Goal: Task Accomplishment & Management: Manage account settings

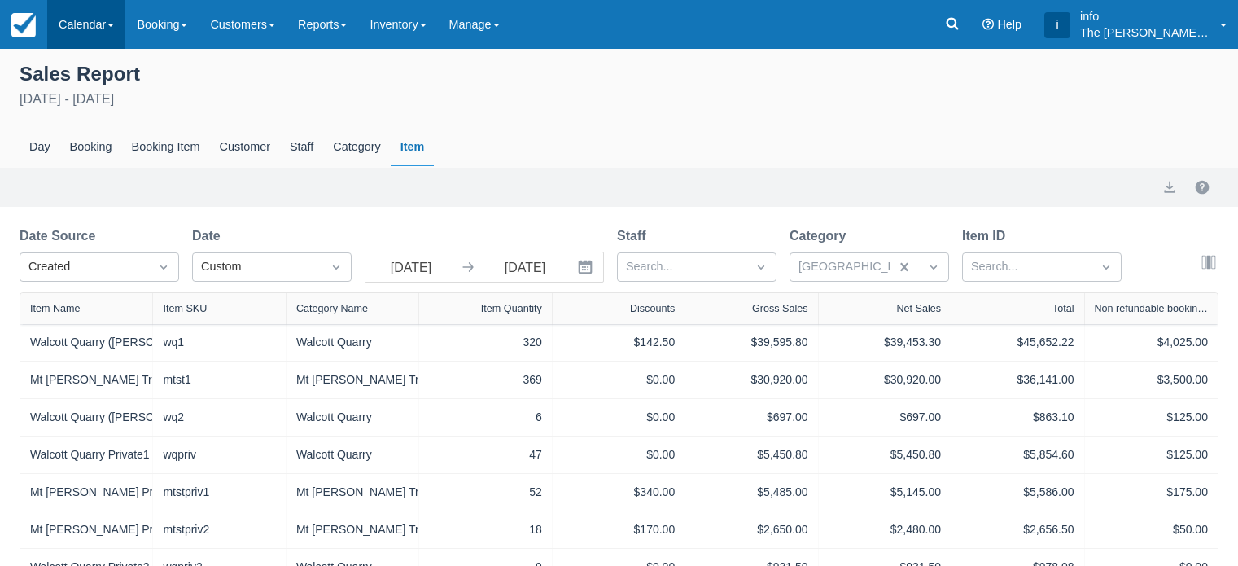
scroll to position [62, 0]
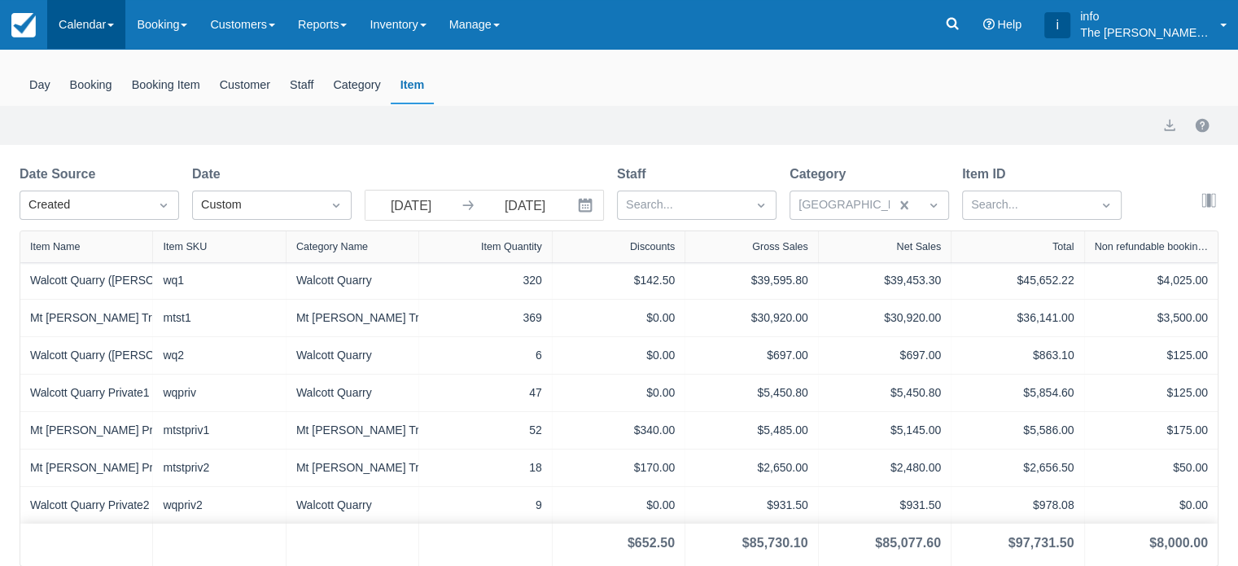
click at [93, 28] on link "Calendar" at bounding box center [86, 24] width 78 height 49
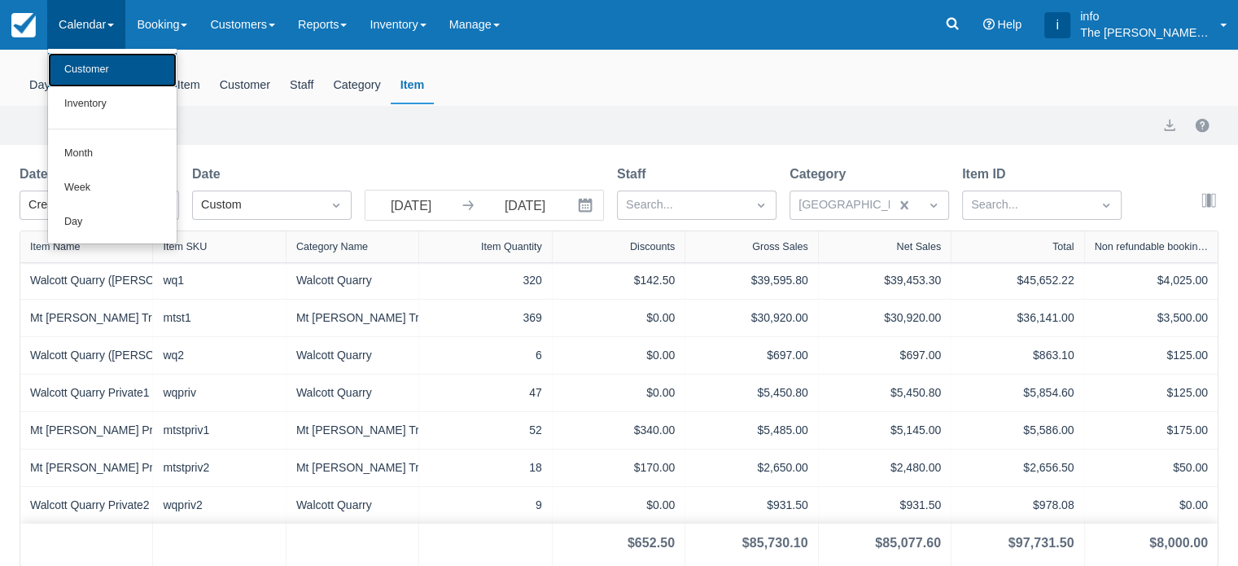
click at [88, 77] on link "Customer" at bounding box center [112, 70] width 129 height 34
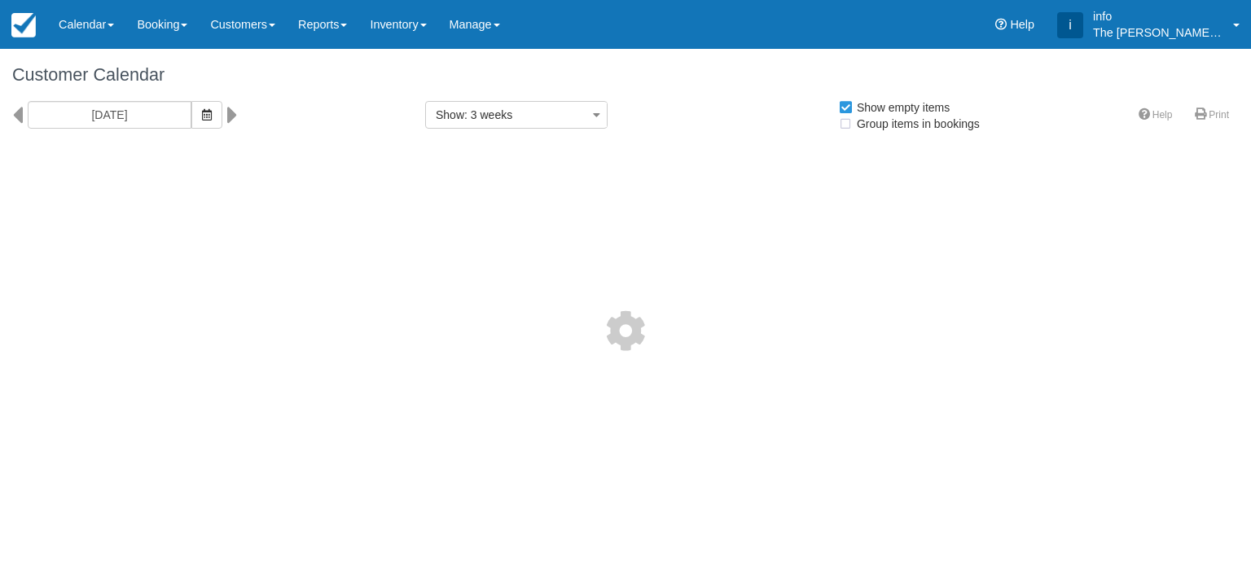
select select
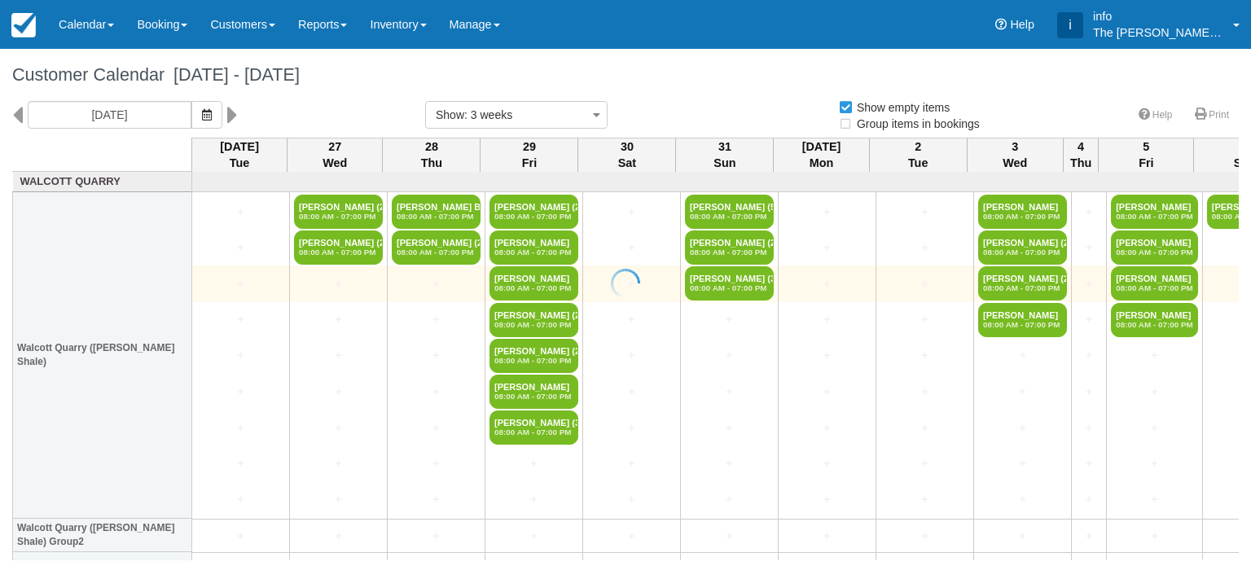
select select
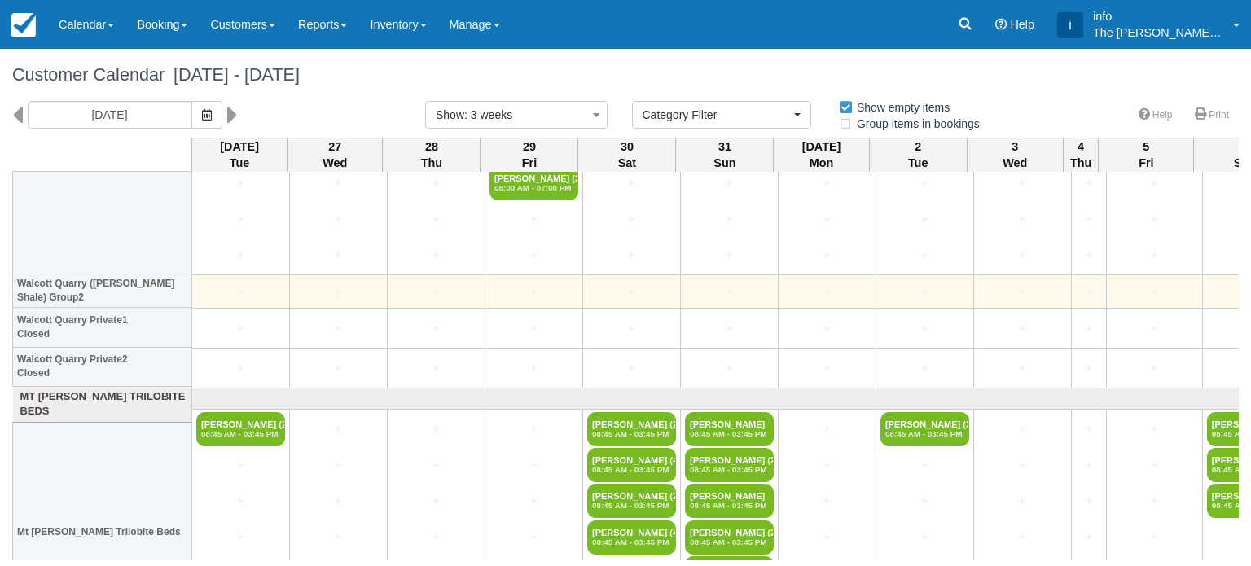
scroll to position [407, 0]
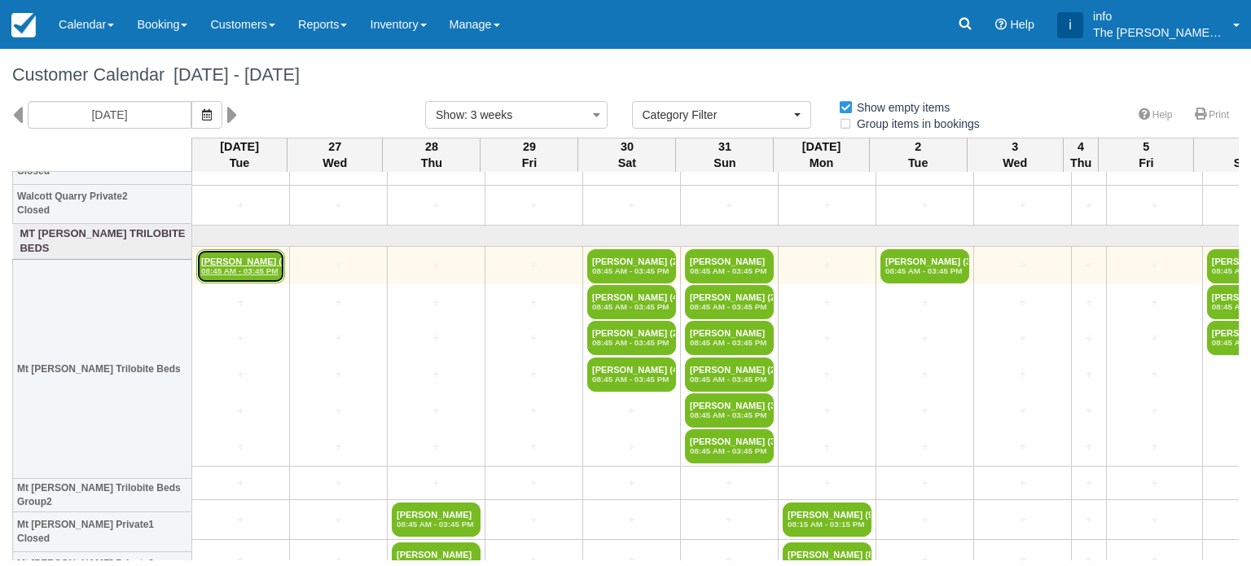
click at [237, 266] on em "08:45 AM - 03:45 PM" at bounding box center [240, 271] width 79 height 10
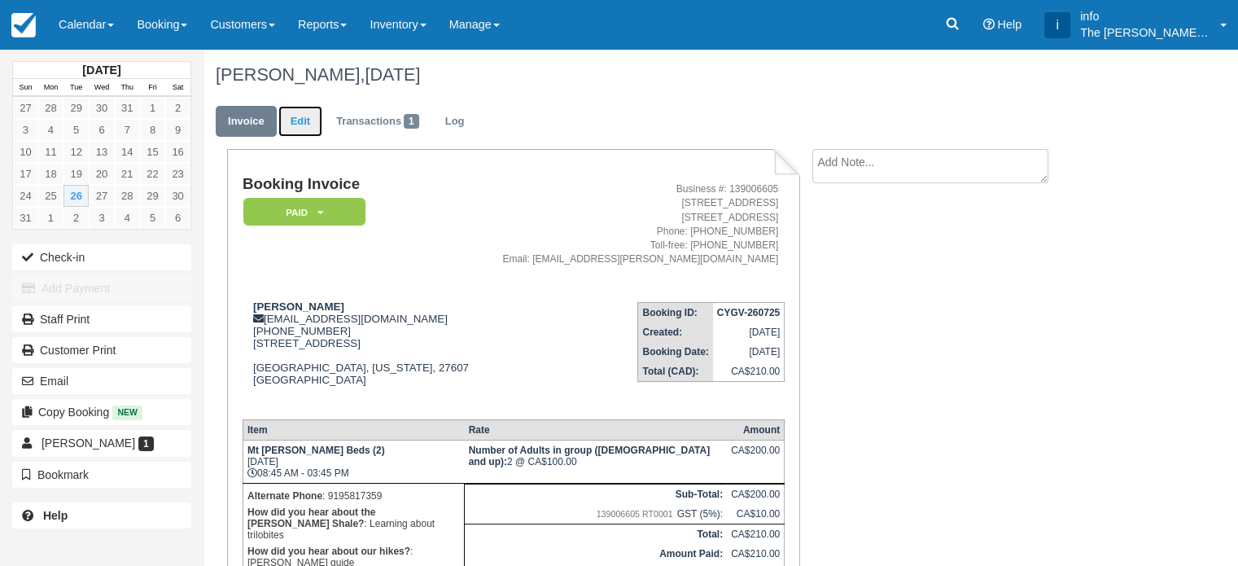
click at [304, 119] on link "Edit" at bounding box center [300, 122] width 44 height 32
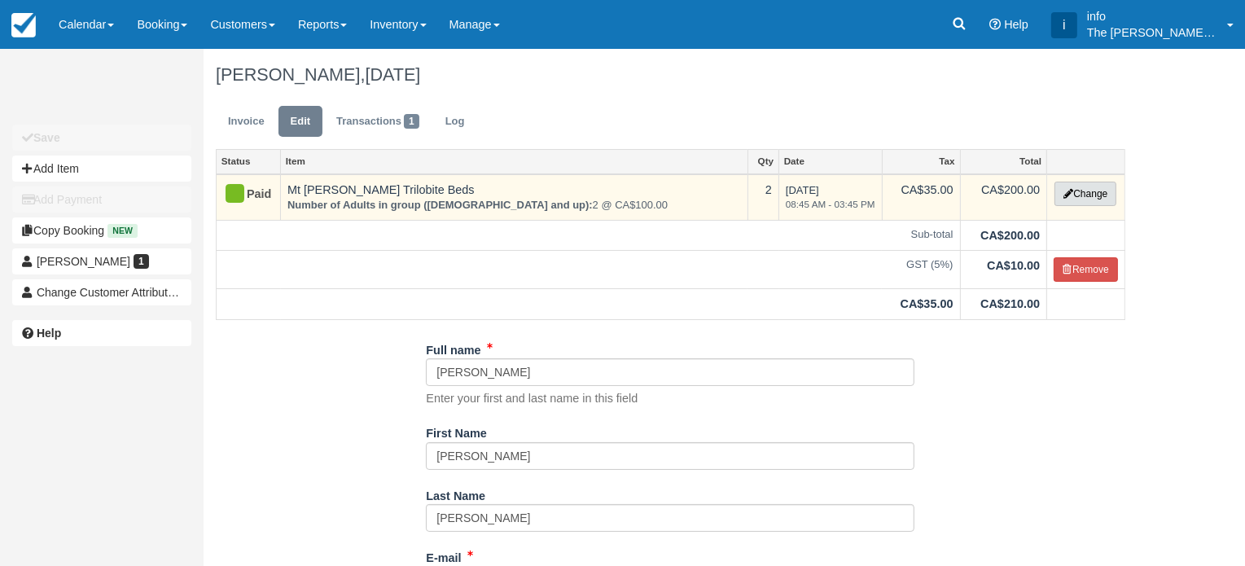
click at [1084, 198] on button "Change" at bounding box center [1085, 194] width 62 height 24
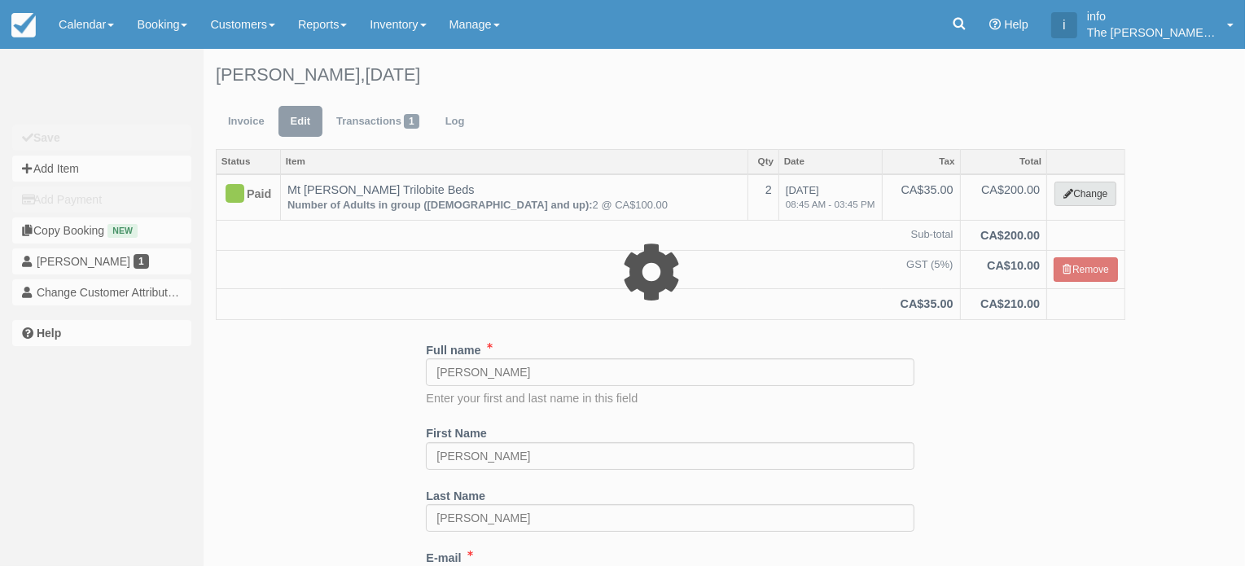
select select "3"
type input "200.00"
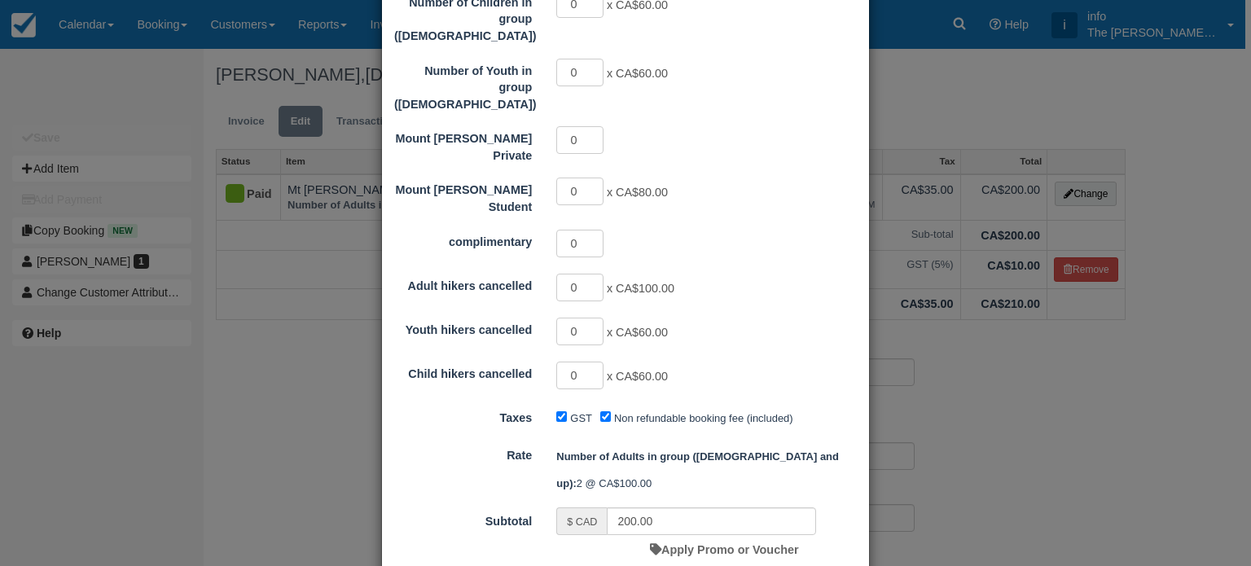
scroll to position [489, 0]
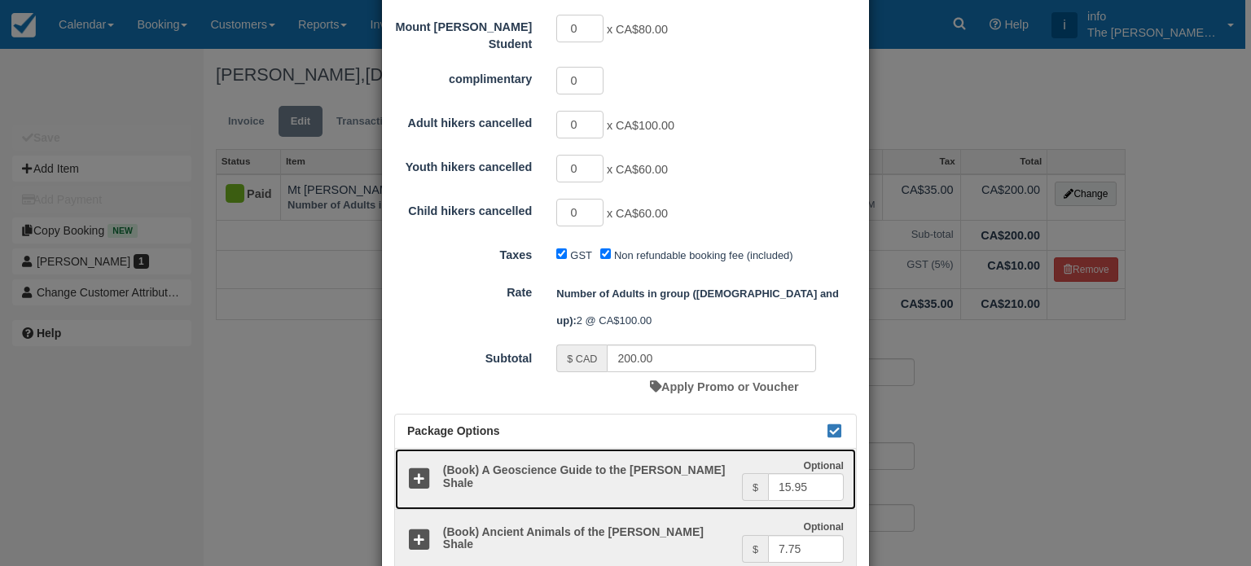
click at [416, 467] on icon at bounding box center [419, 479] width 24 height 24
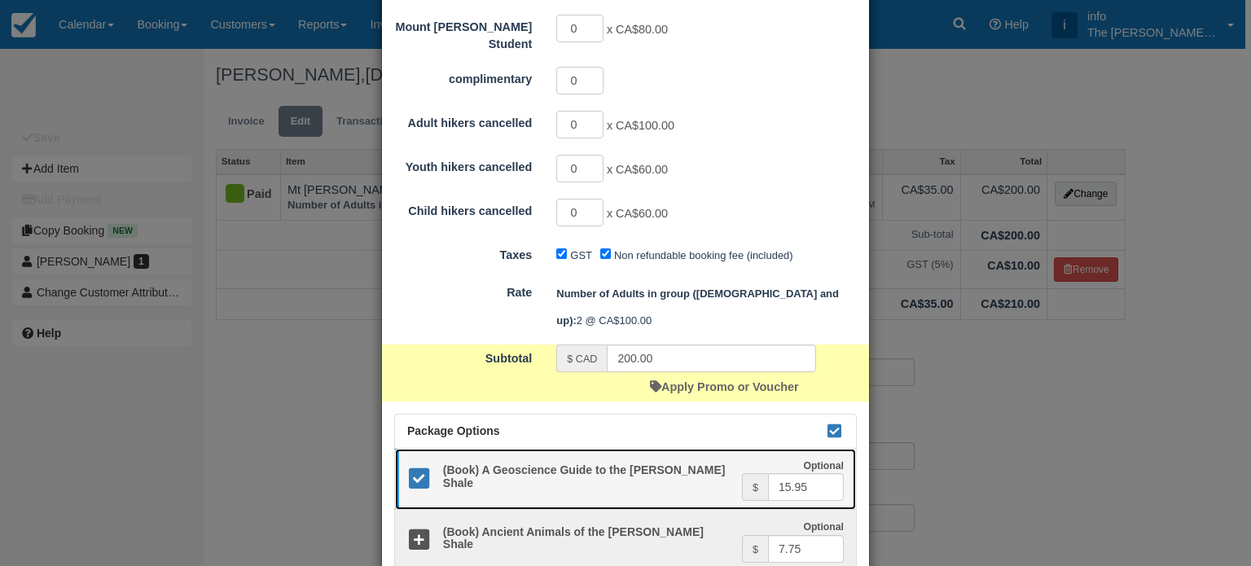
scroll to position [594, 0]
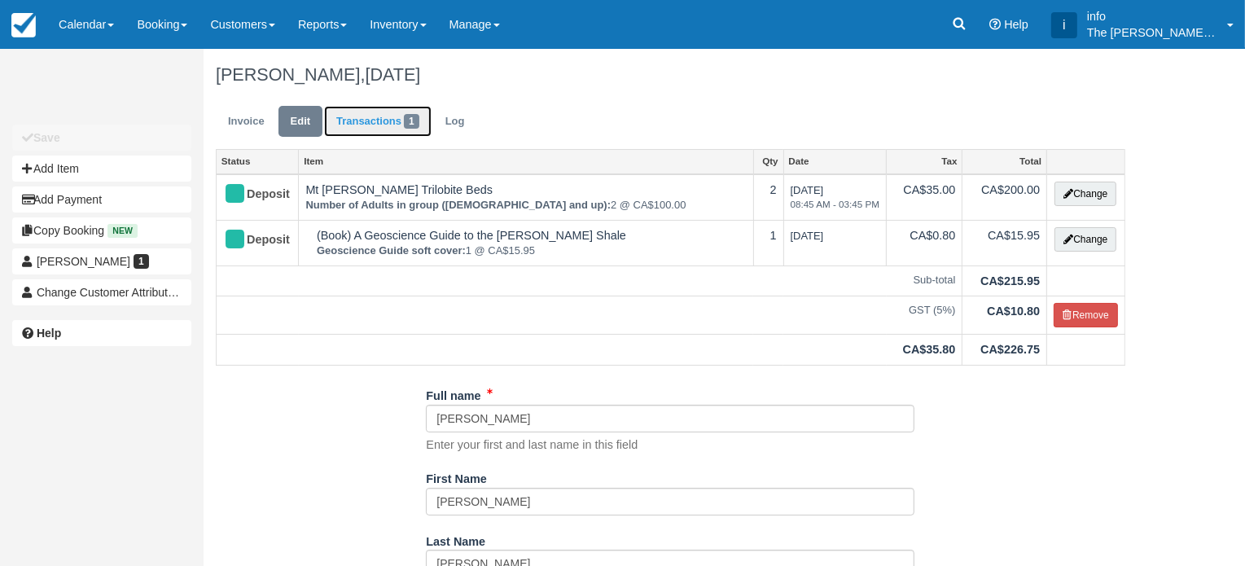
click at [353, 120] on link "Transactions 1" at bounding box center [377, 122] width 107 height 32
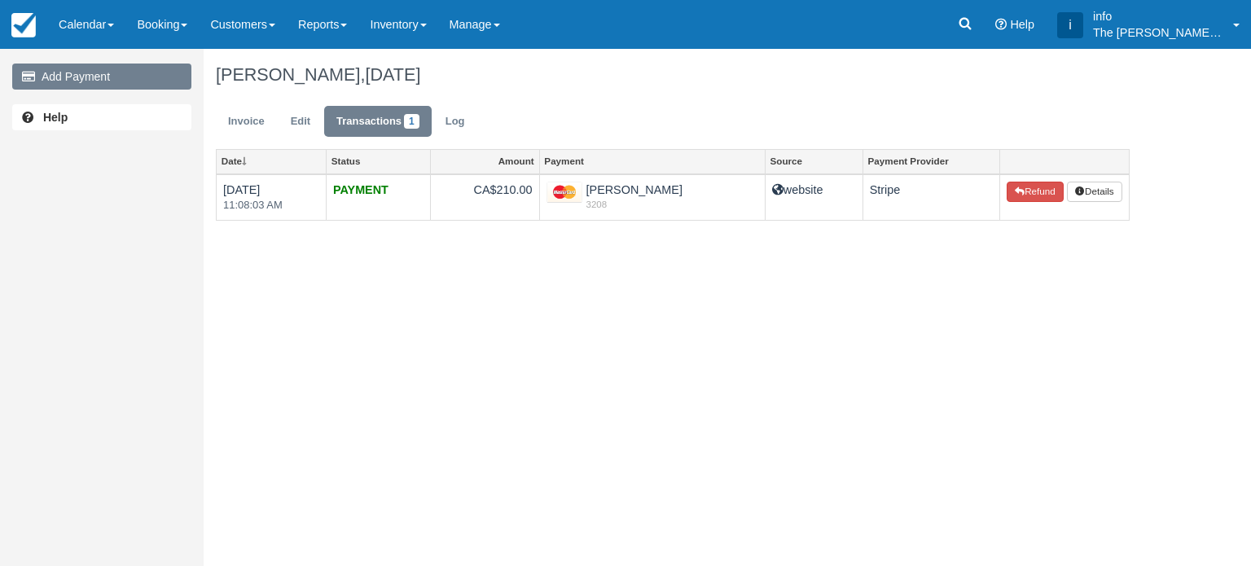
click at [102, 74] on link "Add Payment" at bounding box center [101, 77] width 179 height 26
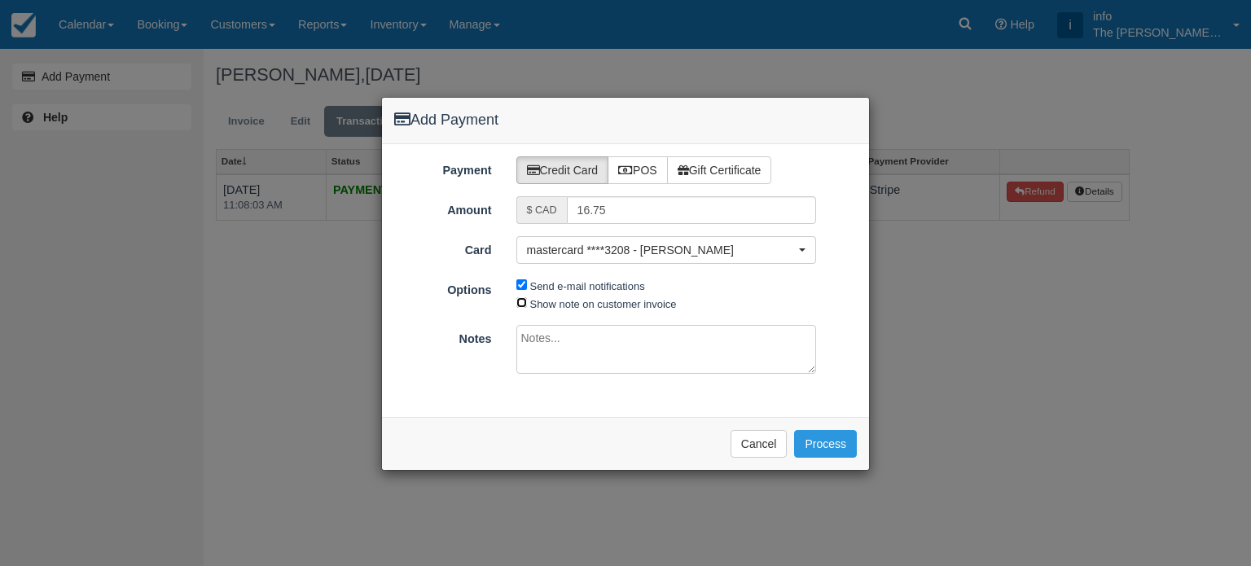
click at [520, 303] on input "Show note on customer invoice" at bounding box center [521, 302] width 11 height 11
checkbox input "true"
click at [823, 445] on button "Process" at bounding box center [825, 444] width 63 height 28
